Goal: Information Seeking & Learning: Find specific fact

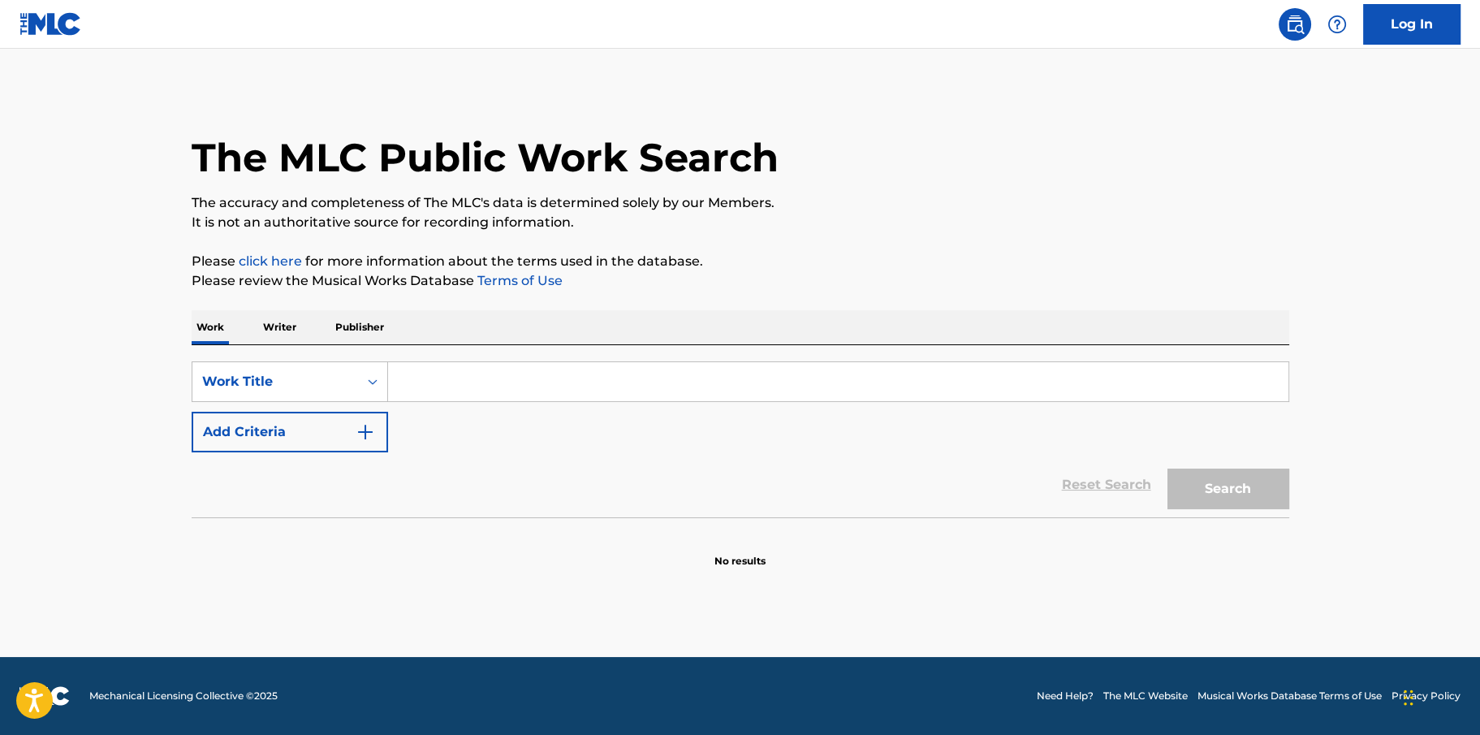
click at [624, 377] on input "Search Form" at bounding box center [838, 381] width 901 height 39
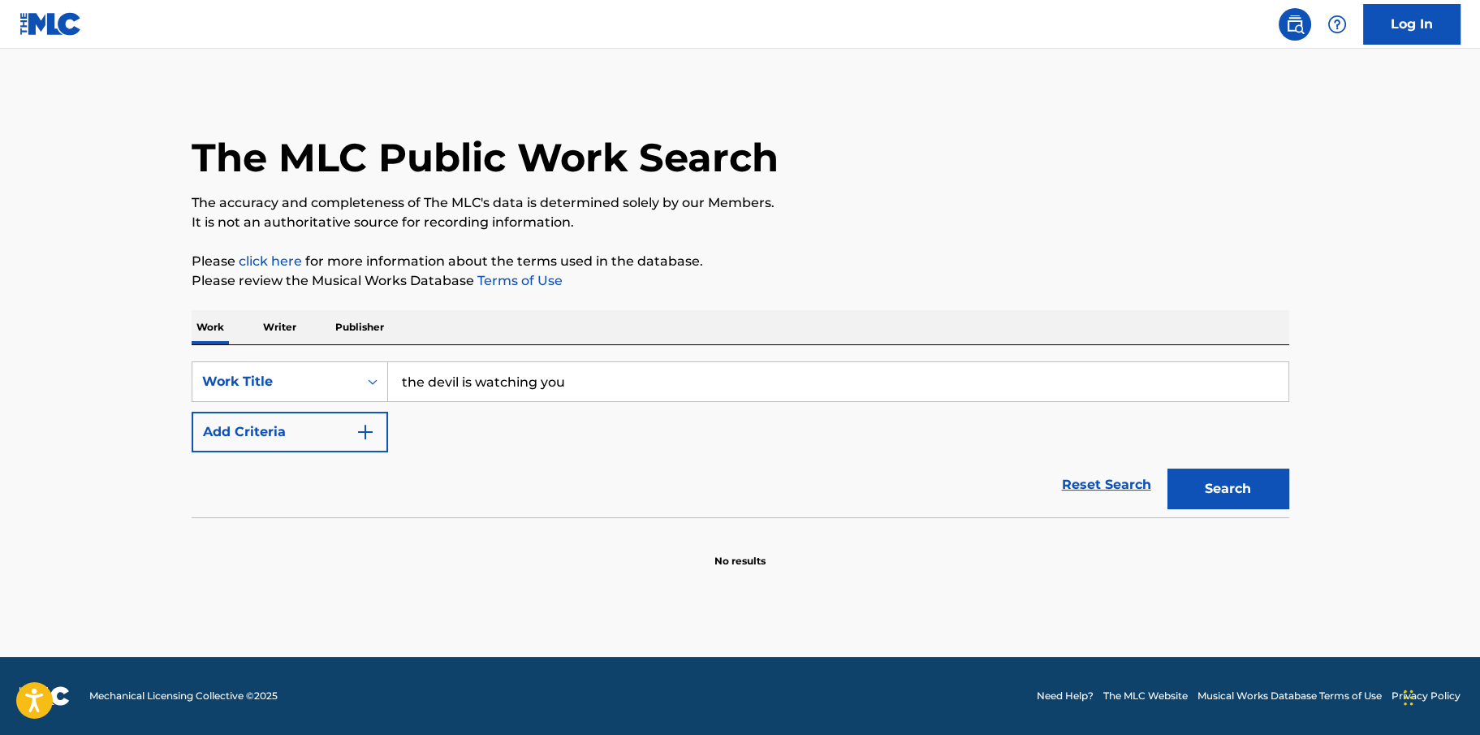
type input "the devil is watching you"
click at [1168, 469] on button "Search" at bounding box center [1229, 489] width 122 height 41
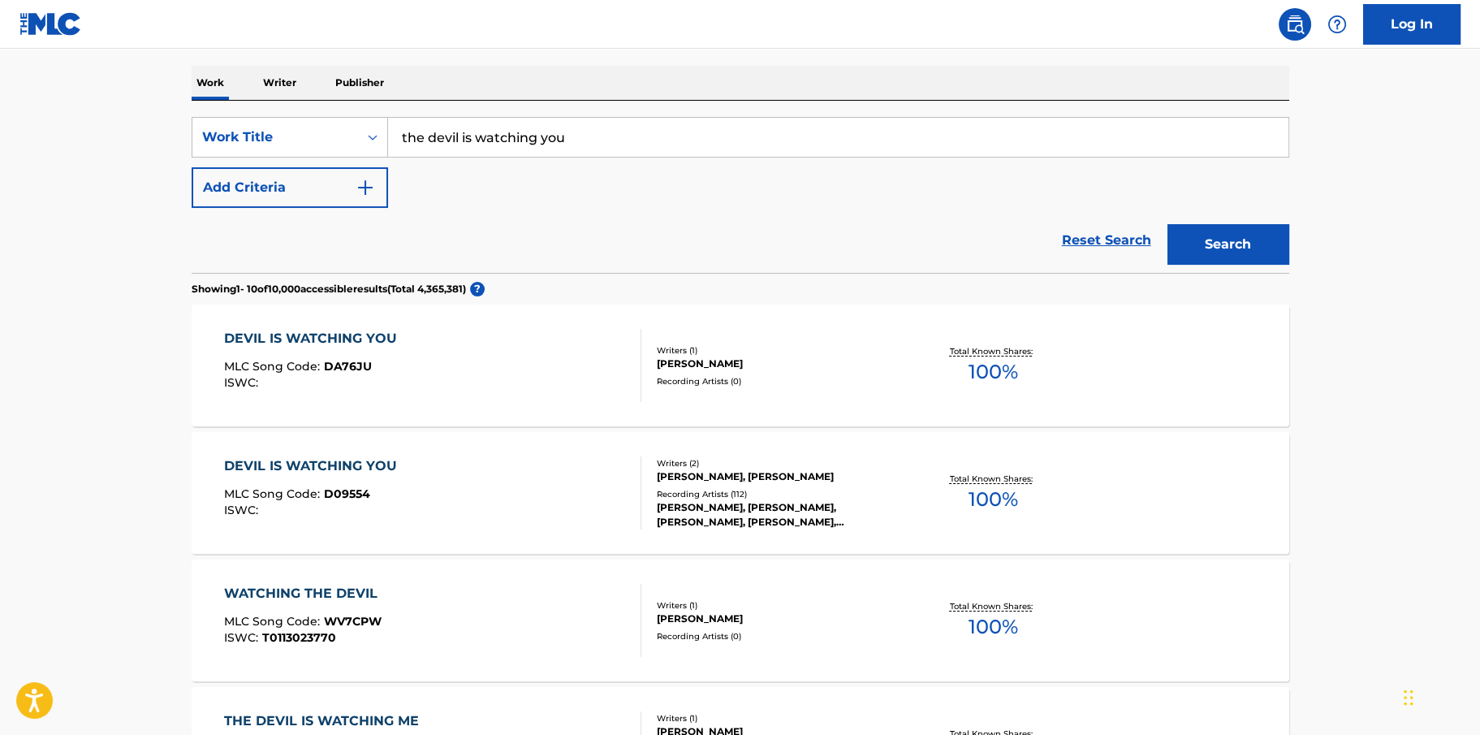
scroll to position [270, 0]
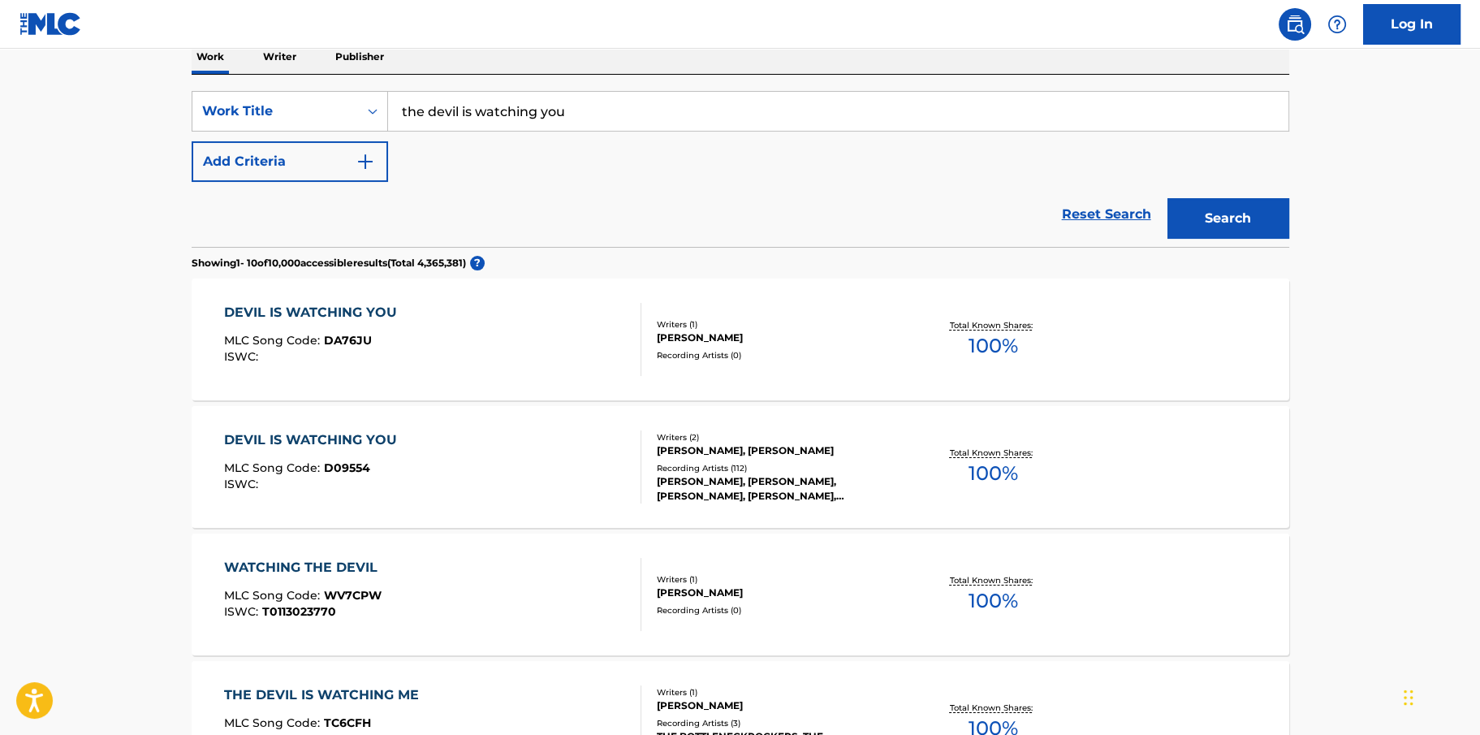
click at [377, 436] on div "DEVIL IS WATCHING YOU" at bounding box center [314, 439] width 181 height 19
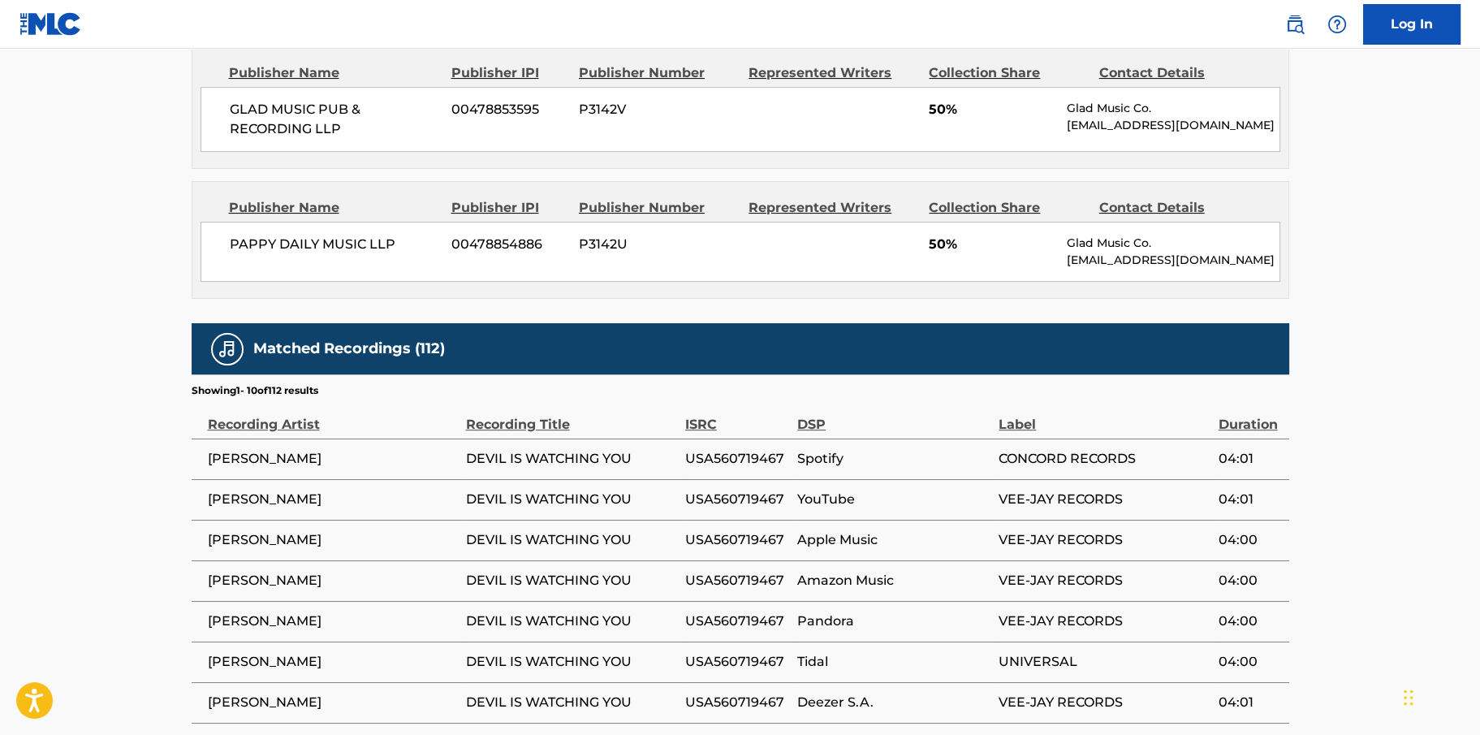
scroll to position [1057, 0]
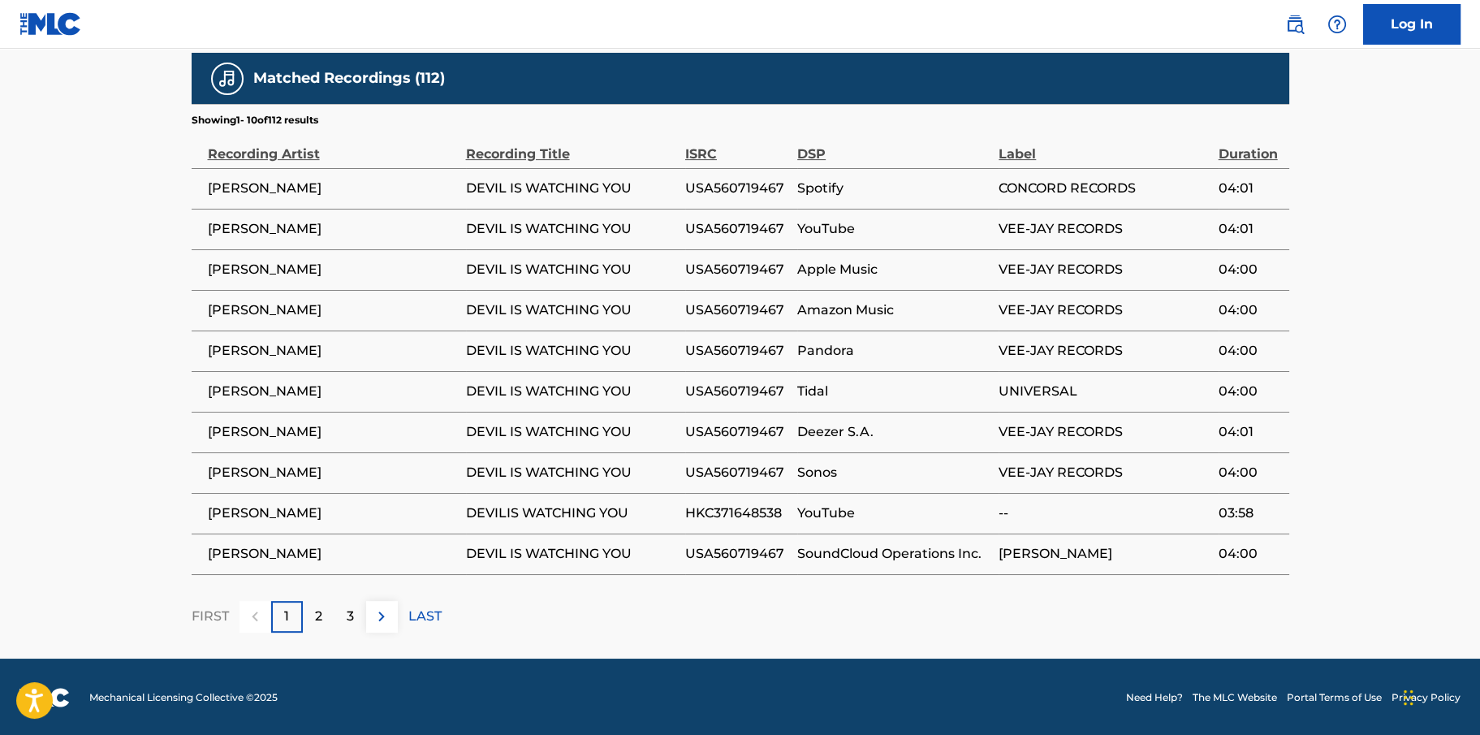
click at [325, 613] on div "2" at bounding box center [319, 617] width 32 height 32
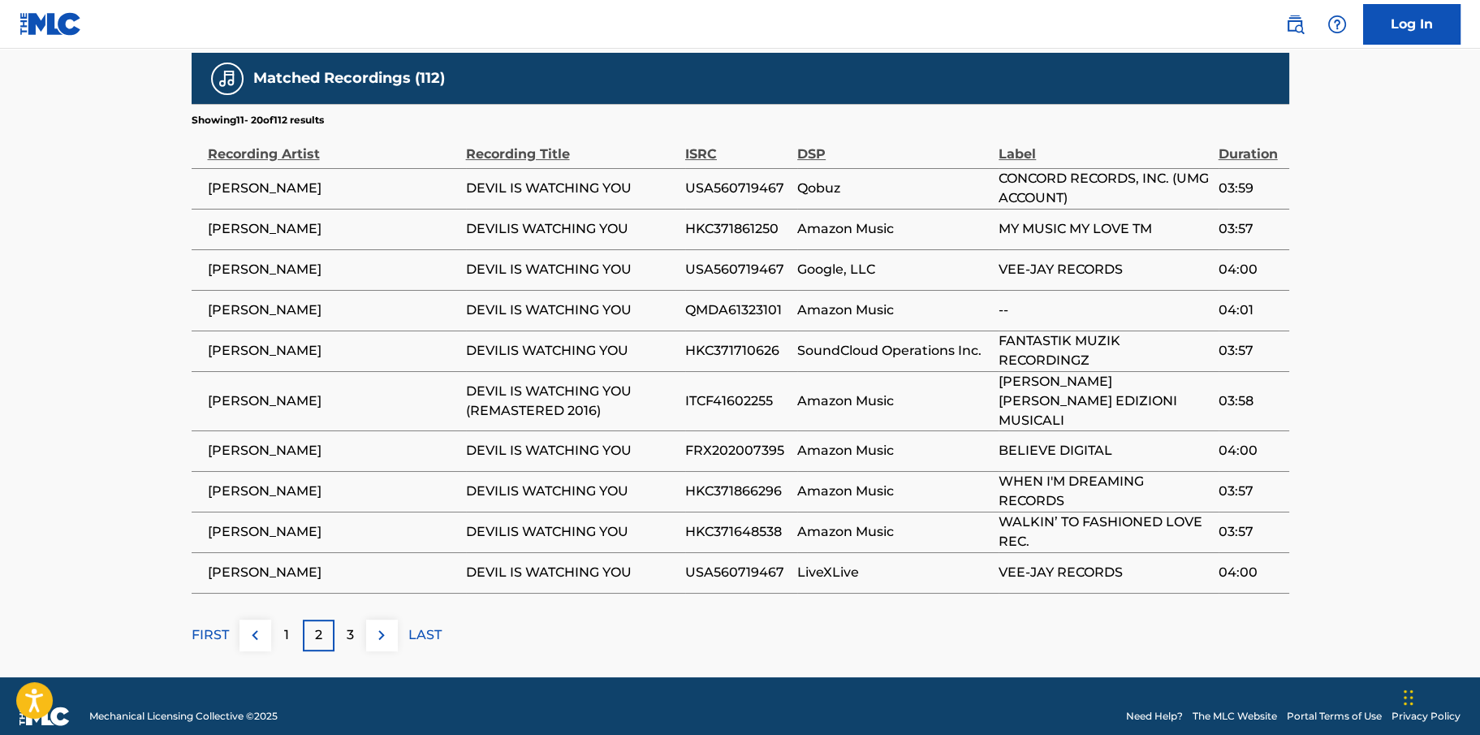
click at [347, 625] on p "3" at bounding box center [350, 634] width 7 height 19
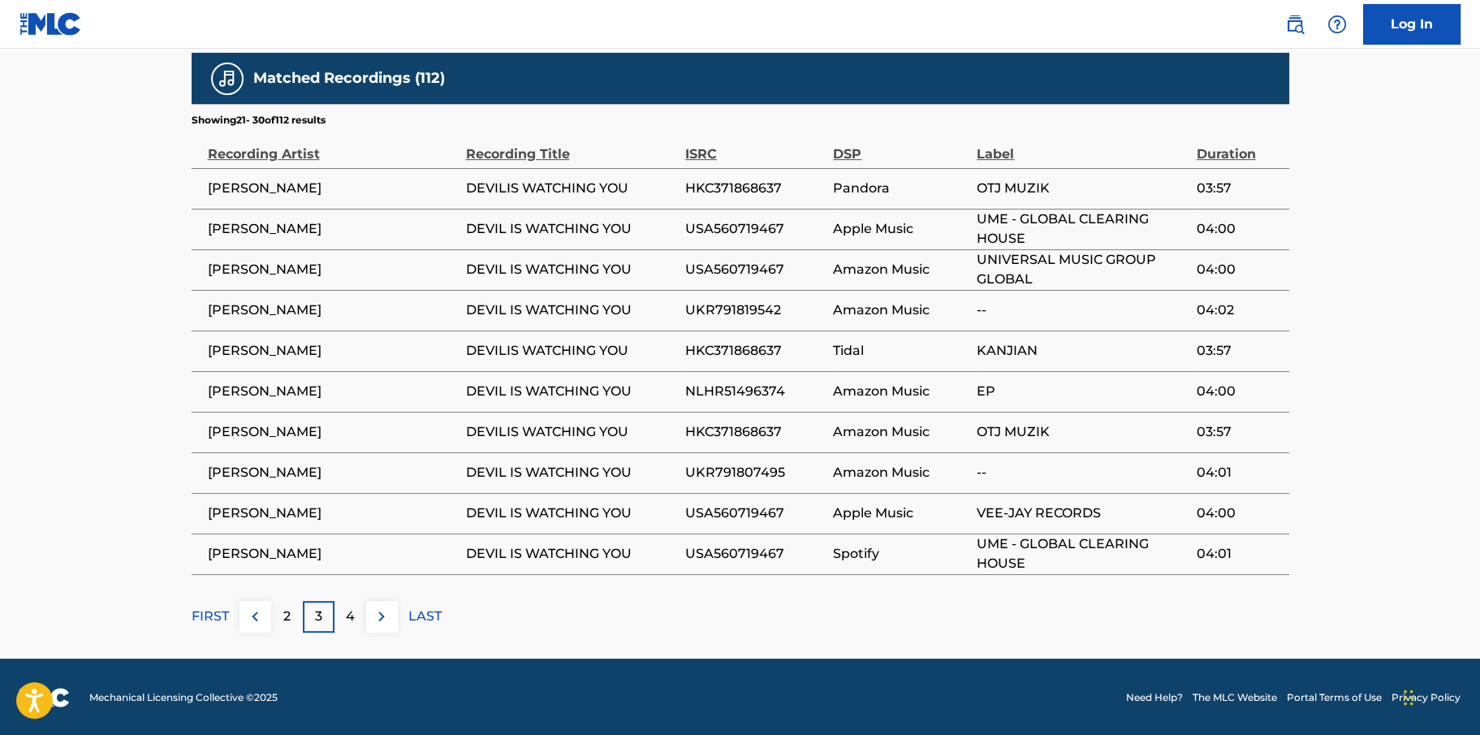
click at [289, 614] on p "2" at bounding box center [286, 616] width 7 height 19
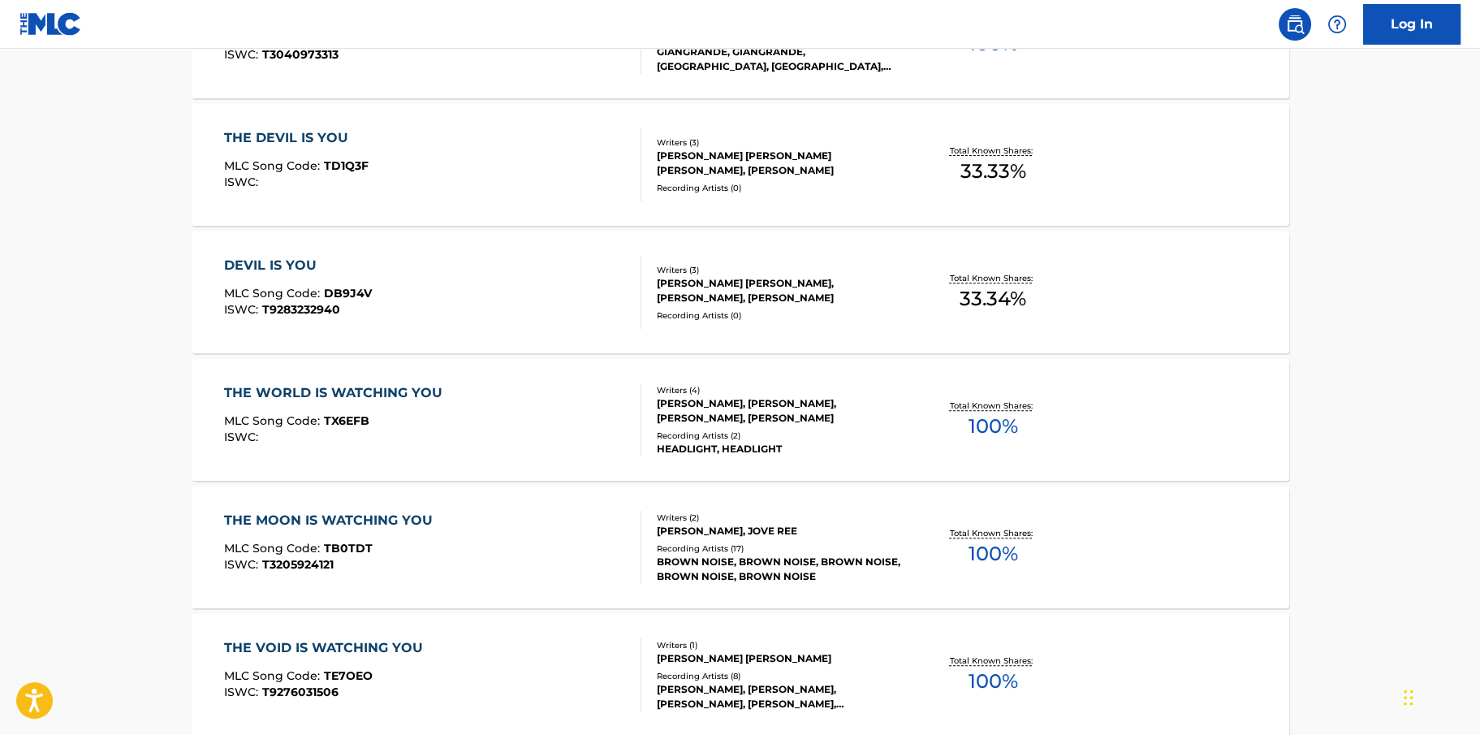
scroll to position [1252, 0]
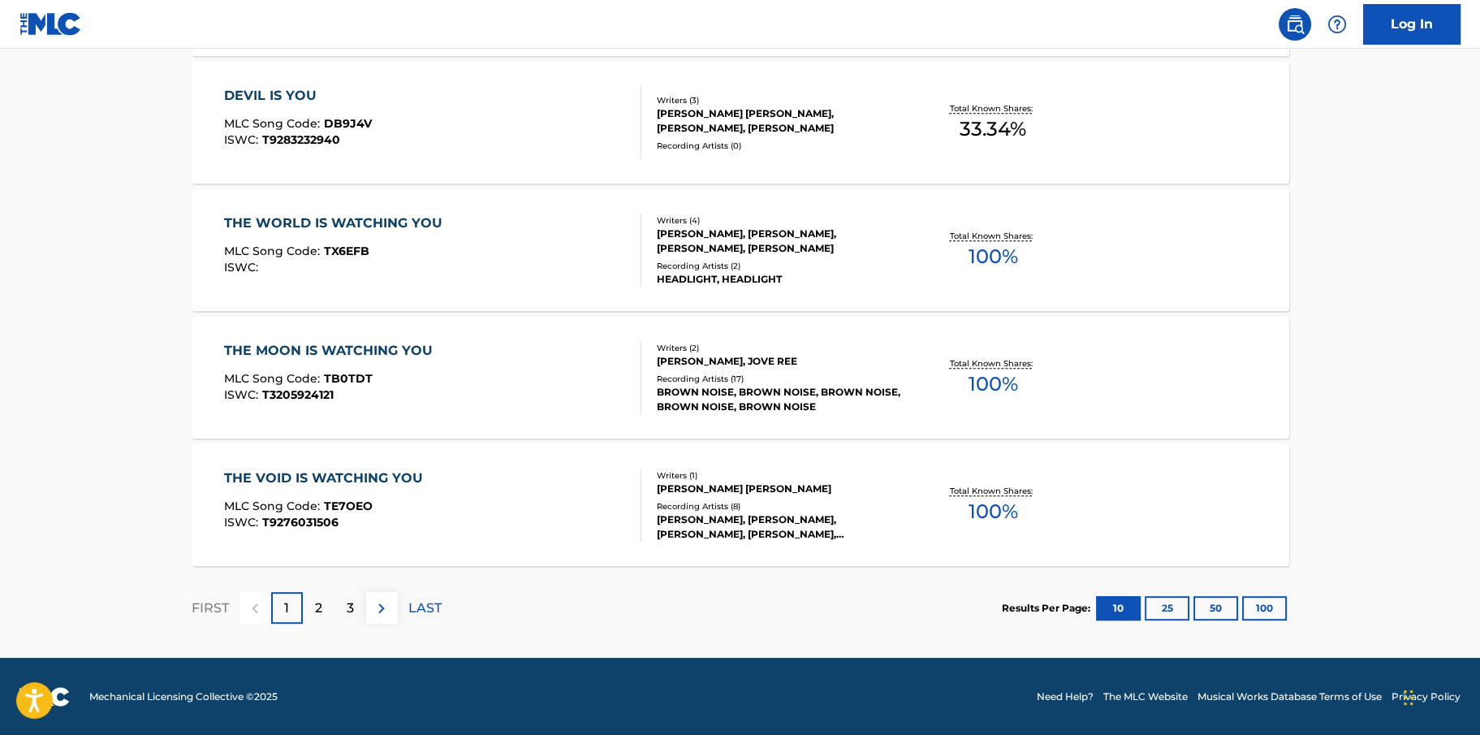
click at [325, 611] on div "2" at bounding box center [319, 608] width 32 height 32
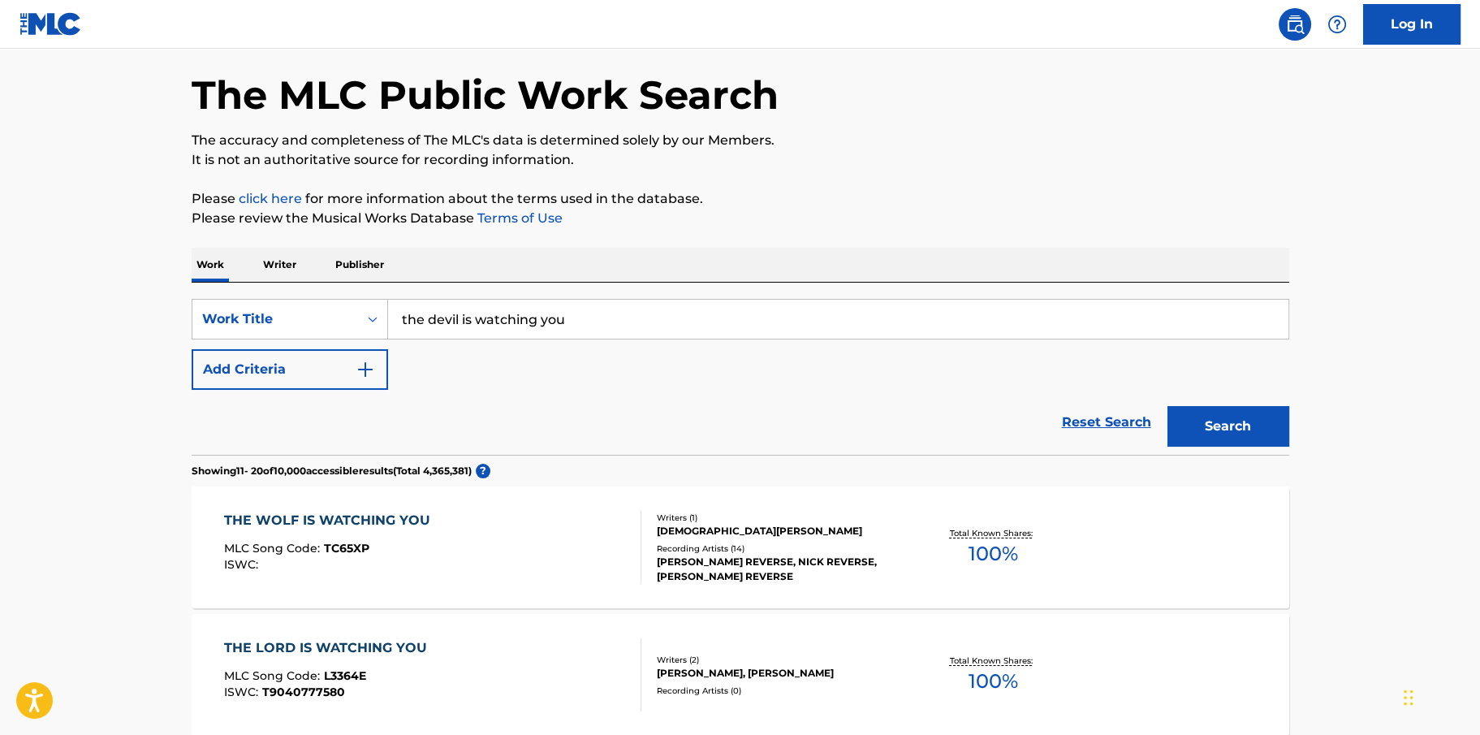
scroll to position [0, 0]
